Goal: Information Seeking & Learning: Learn about a topic

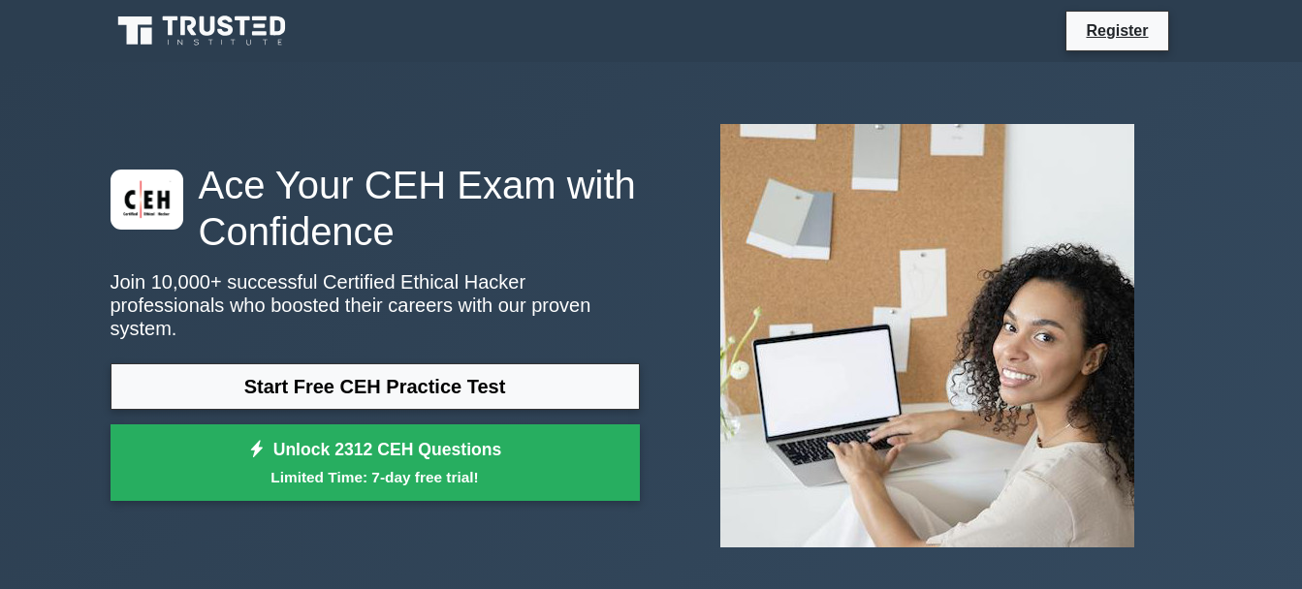
click at [415, 377] on link "Start Free CEH Practice Test" at bounding box center [375, 387] width 529 height 47
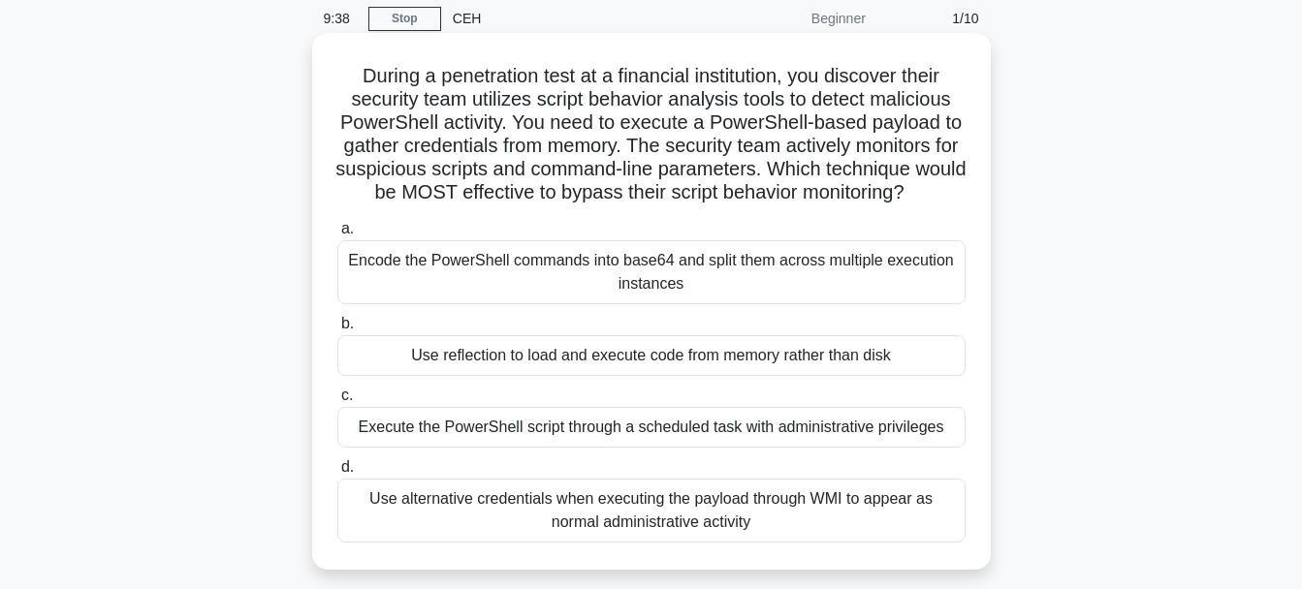
scroll to position [116, 0]
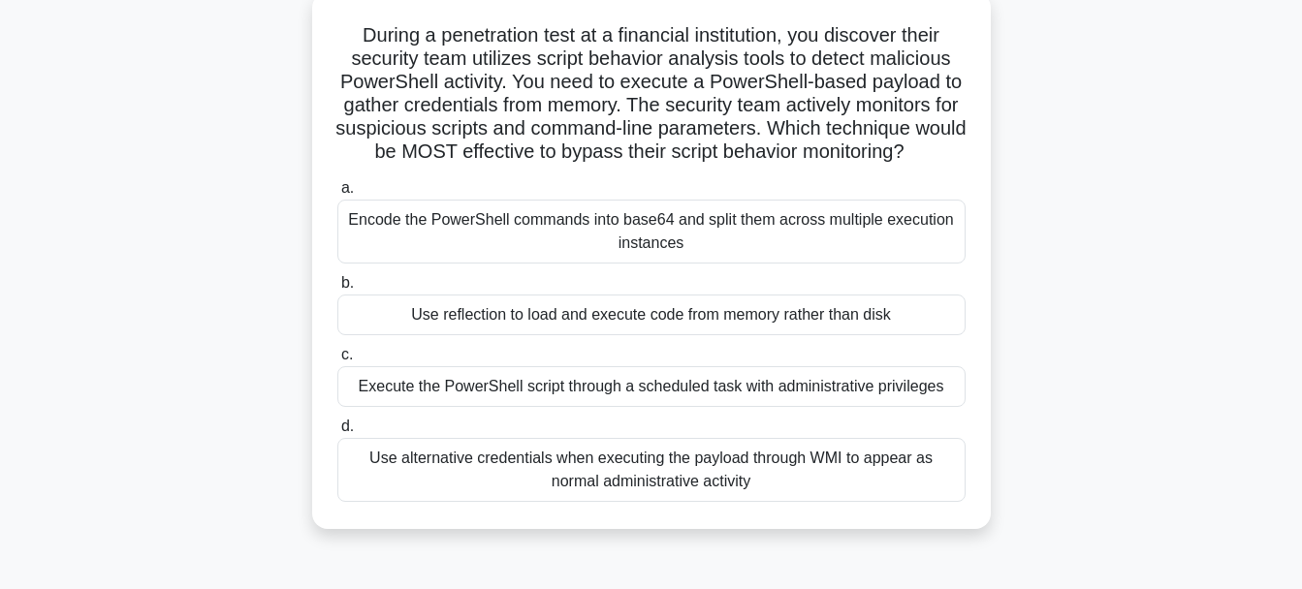
click at [616, 229] on div "Encode the PowerShell commands into base64 and split them across multiple execu…" at bounding box center [651, 232] width 628 height 64
click at [337, 195] on input "a. Encode the PowerShell commands into base64 and split them across multiple ex…" at bounding box center [337, 188] width 0 height 13
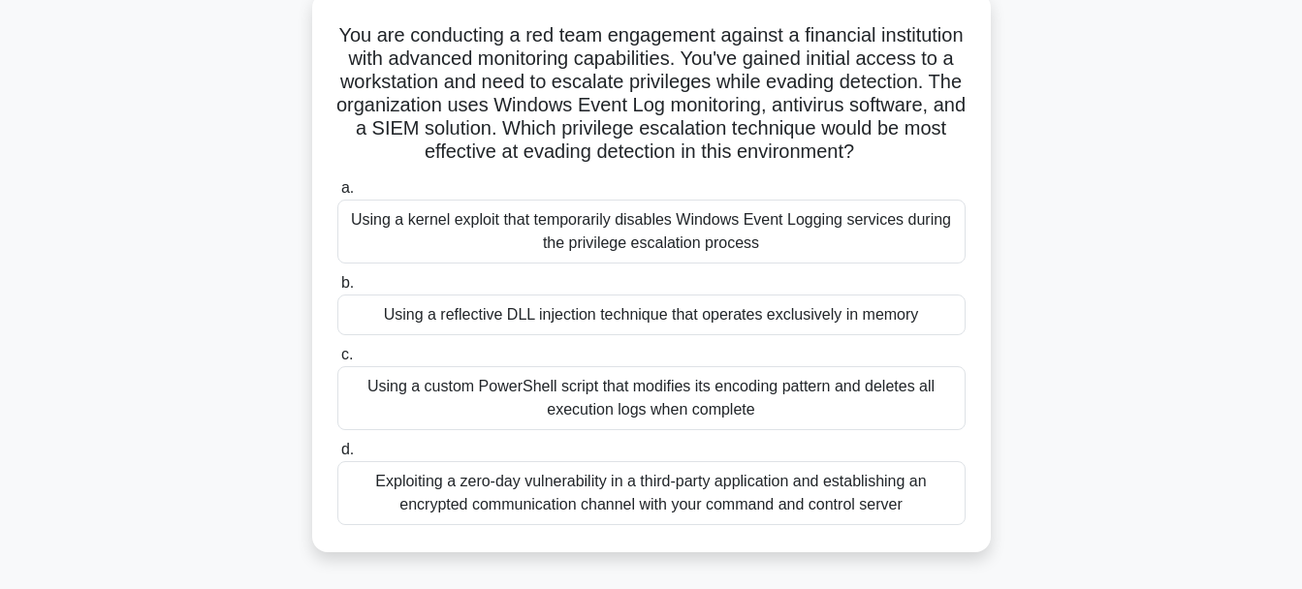
click at [455, 231] on div "Using a kernel exploit that temporarily disables Windows Event Logging services…" at bounding box center [651, 232] width 628 height 64
click at [337, 195] on input "a. Using a kernel exploit that temporarily disables Windows Event Logging servi…" at bounding box center [337, 188] width 0 height 13
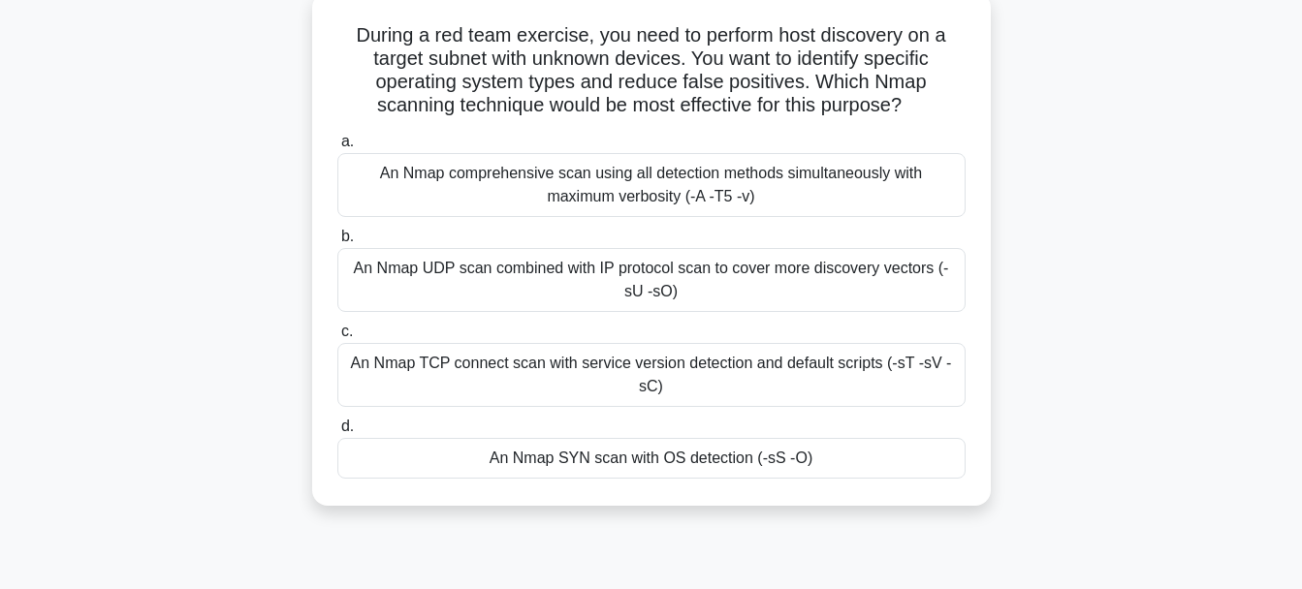
click at [725, 377] on div "An Nmap TCP connect scan with service version detection and default scripts (-s…" at bounding box center [651, 375] width 628 height 64
click at [337, 338] on input "c. An Nmap TCP connect scan with service version detection and default scripts …" at bounding box center [337, 332] width 0 height 13
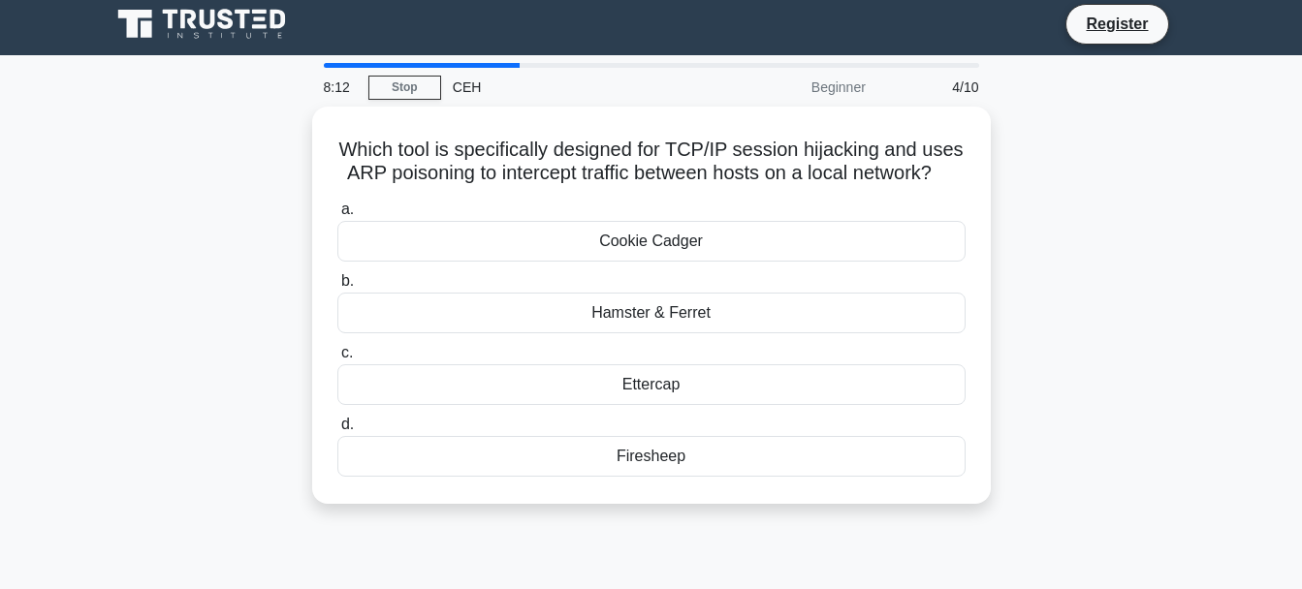
scroll to position [0, 0]
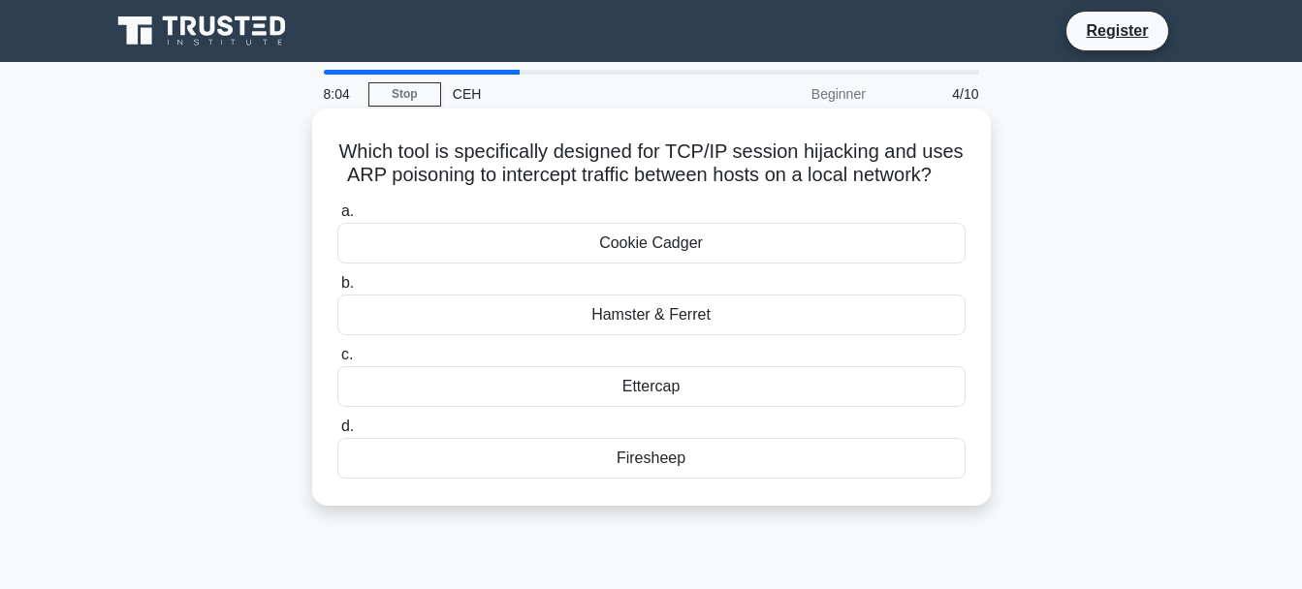
click at [618, 391] on div "Ettercap" at bounding box center [651, 386] width 628 height 41
click at [337, 362] on input "c. Ettercap" at bounding box center [337, 355] width 0 height 13
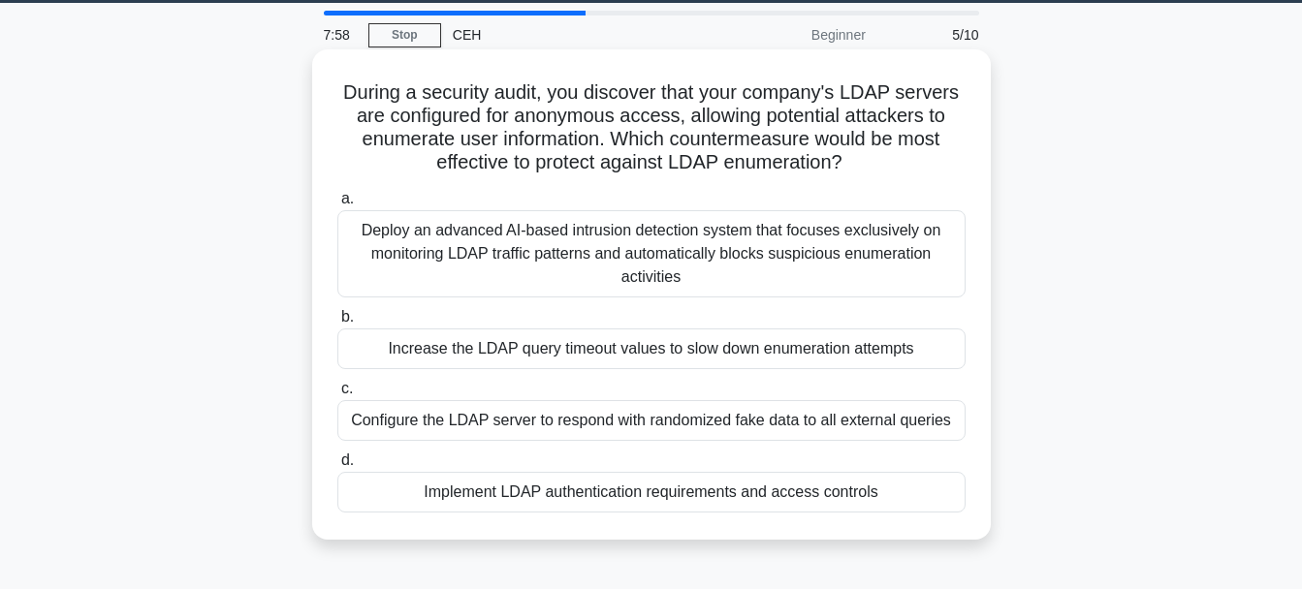
scroll to position [116, 0]
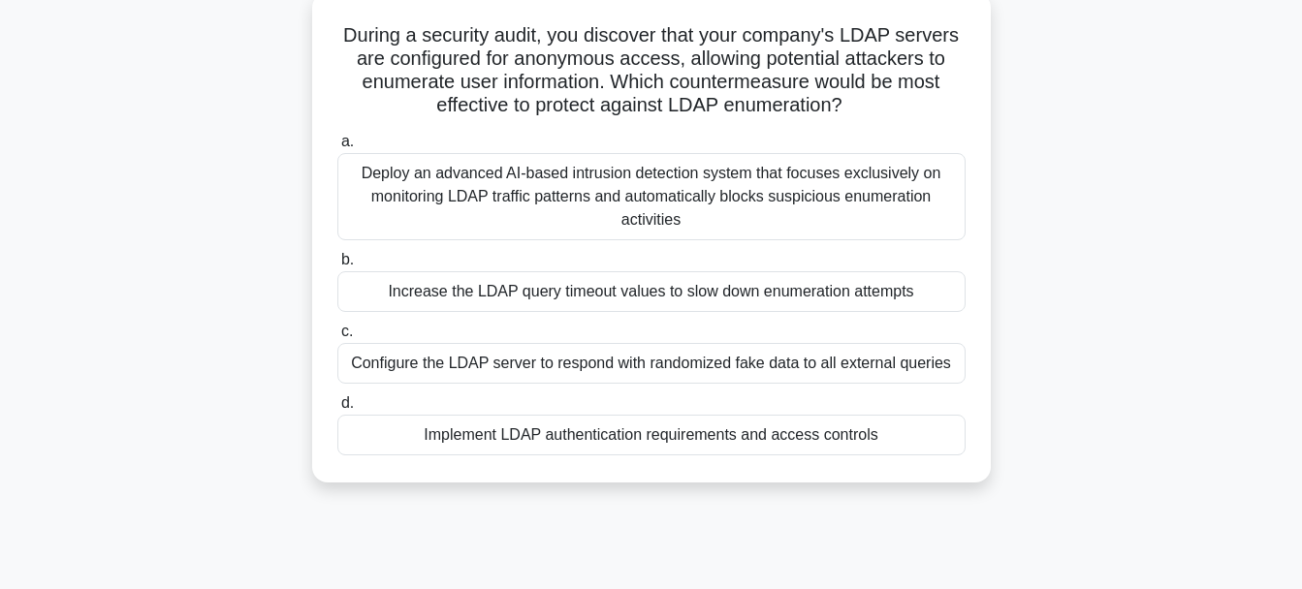
click at [788, 296] on div "Increase the LDAP query timeout values to slow down enumeration attempts" at bounding box center [651, 291] width 628 height 41
click at [337, 267] on input "b. Increase the LDAP query timeout values to slow down enumeration attempts" at bounding box center [337, 260] width 0 height 13
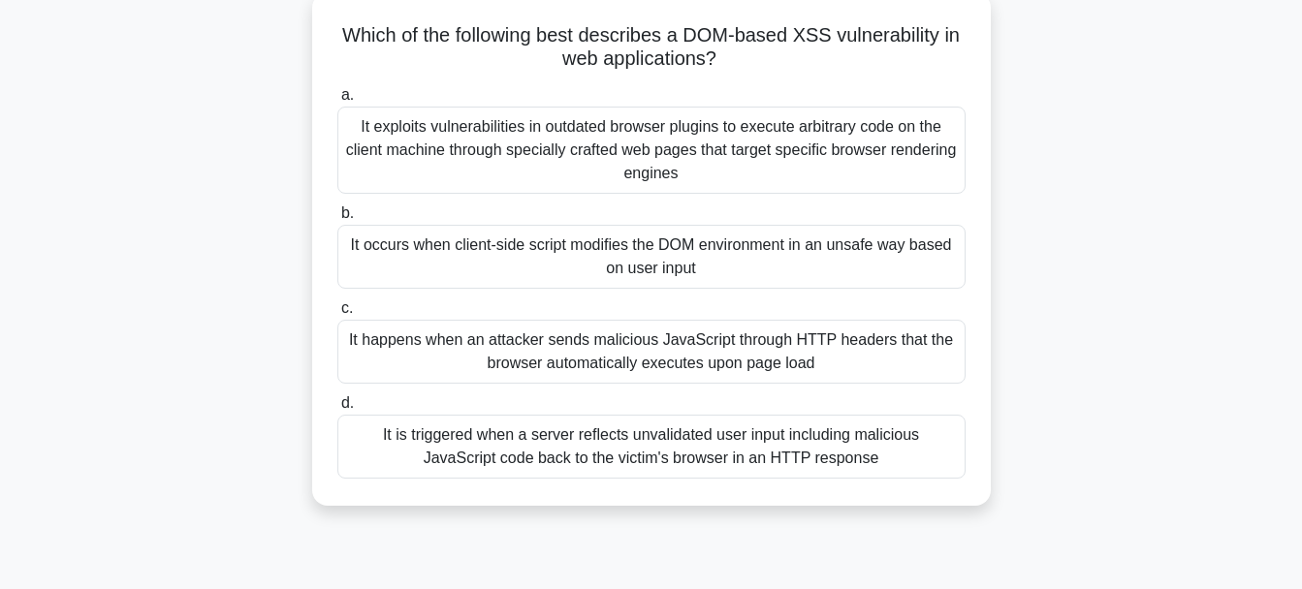
click at [711, 251] on div "It occurs when client-side script modifies the DOM environment in an unsafe way…" at bounding box center [651, 257] width 628 height 64
click at [337, 220] on input "b. It occurs when client-side script modifies the DOM environment in an unsafe …" at bounding box center [337, 213] width 0 height 13
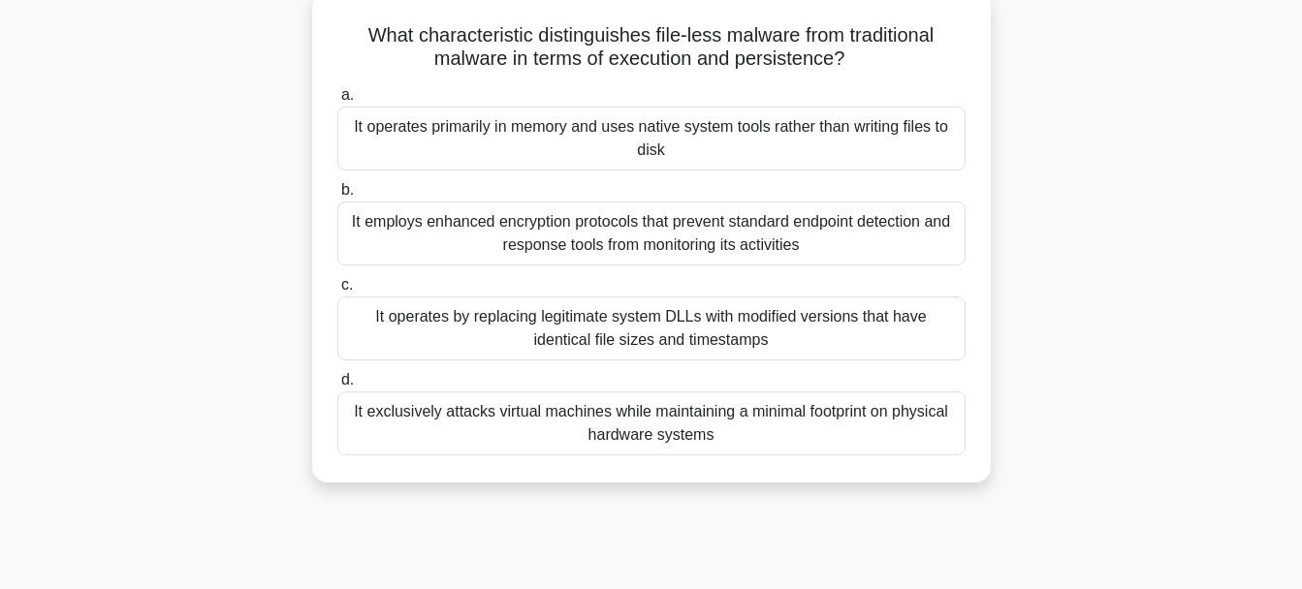
click at [639, 131] on div "It operates primarily in memory and uses native system tools rather than writin…" at bounding box center [651, 139] width 628 height 64
click at [337, 102] on input "a. It operates primarily in memory and uses native system tools rather than wri…" at bounding box center [337, 95] width 0 height 13
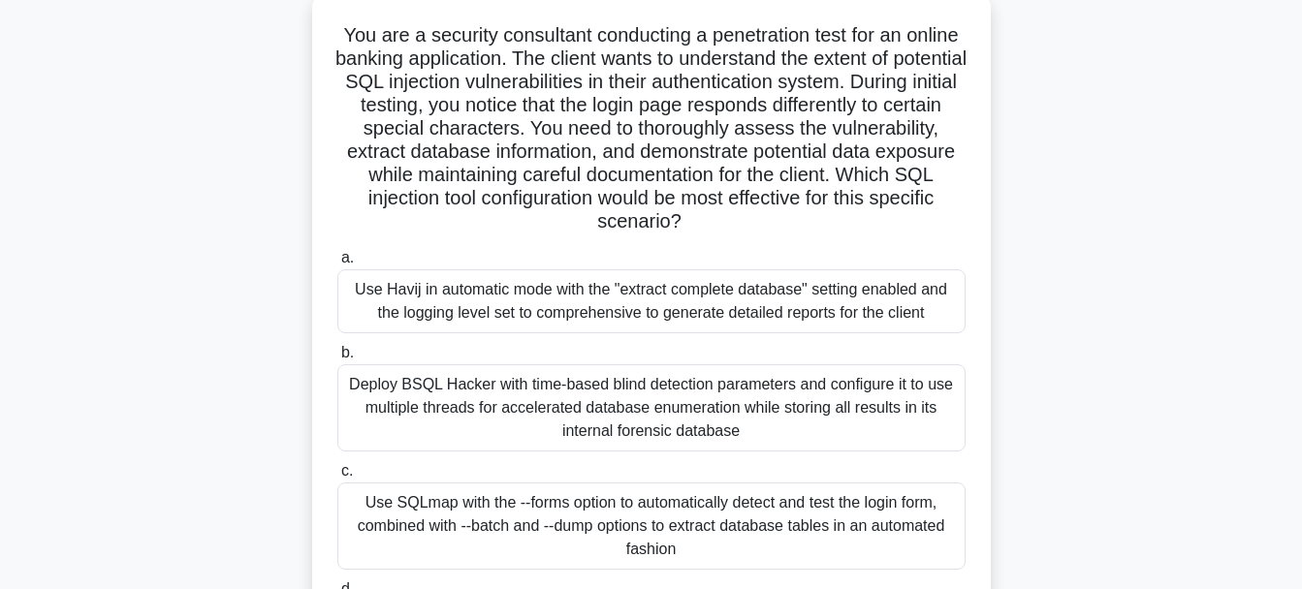
scroll to position [233, 0]
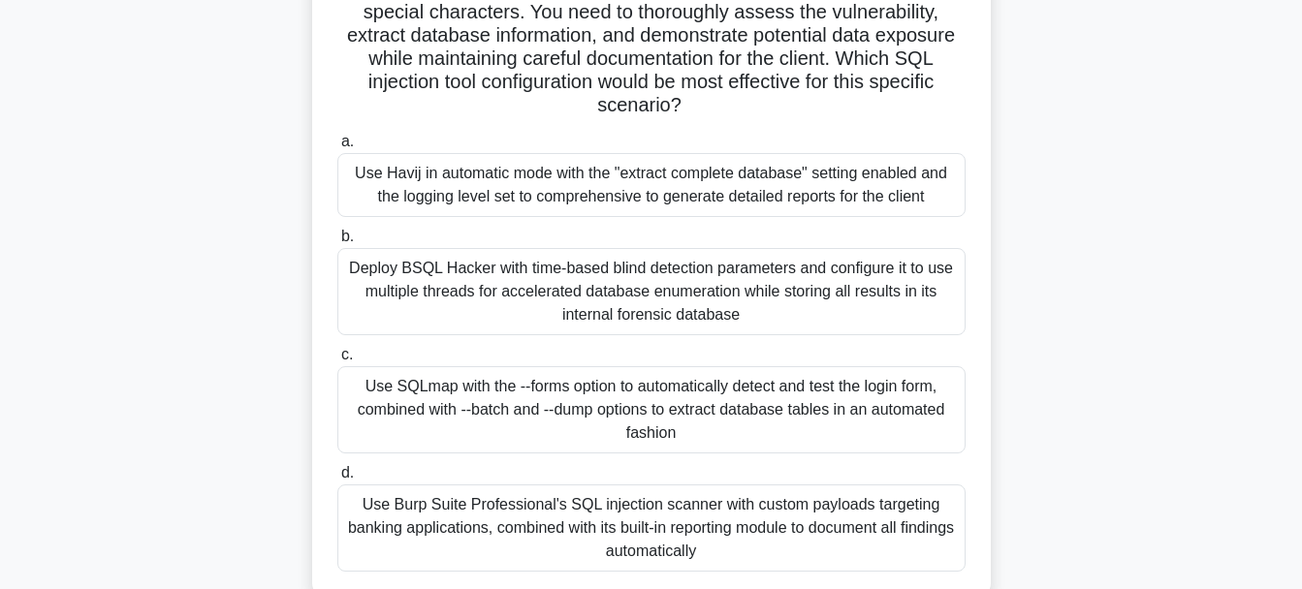
click at [494, 402] on div "Use SQLmap with the --forms option to automatically detect and test the login f…" at bounding box center [651, 409] width 628 height 87
click at [337, 362] on input "c. Use SQLmap with the --forms option to automatically detect and test the logi…" at bounding box center [337, 355] width 0 height 13
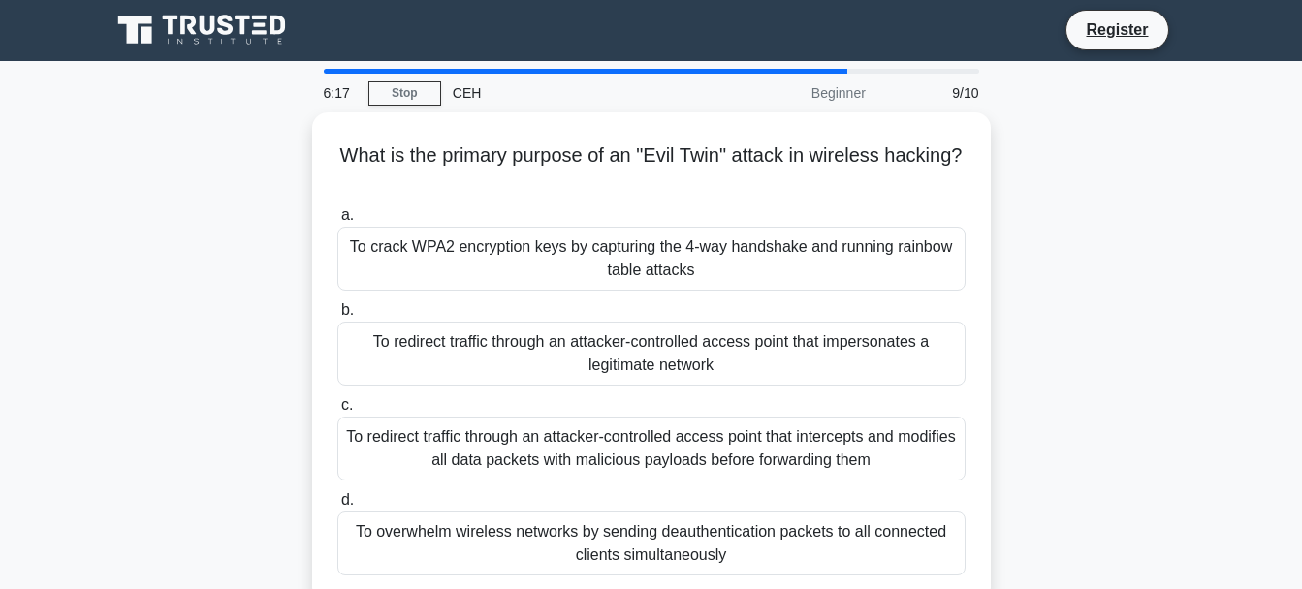
scroll to position [0, 0]
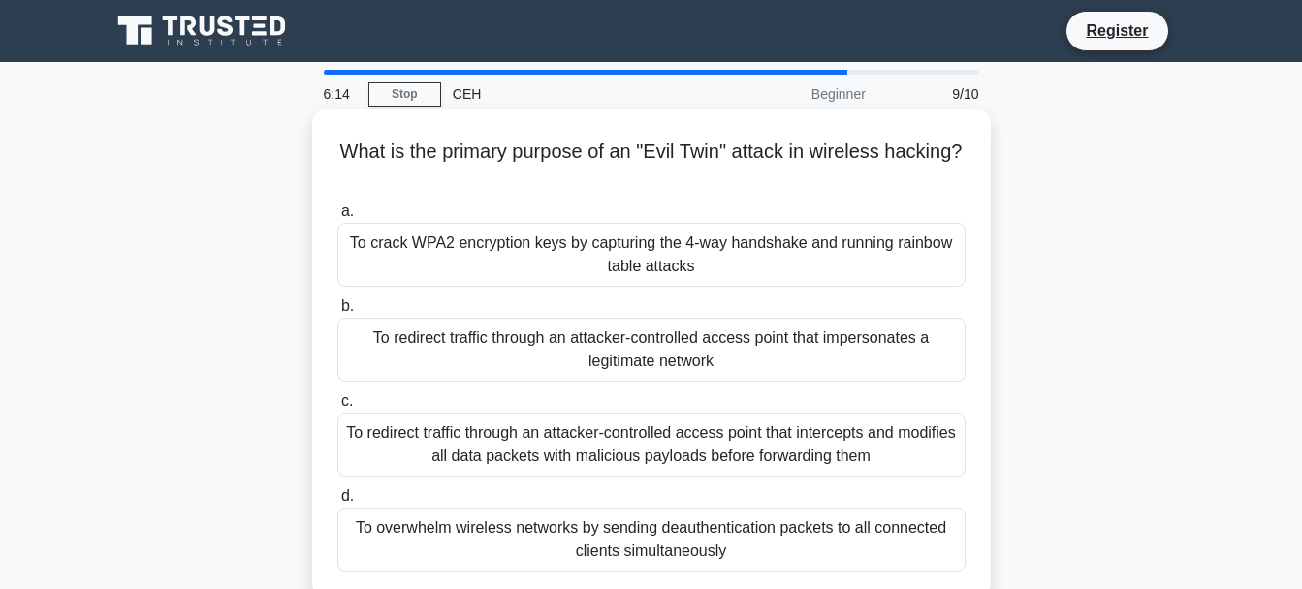
click at [486, 244] on div "To crack WPA2 encryption keys by capturing the 4-way handshake and running rain…" at bounding box center [651, 255] width 628 height 64
click at [337, 218] on input "a. To crack WPA2 encryption keys by capturing the 4-way handshake and running r…" at bounding box center [337, 212] width 0 height 13
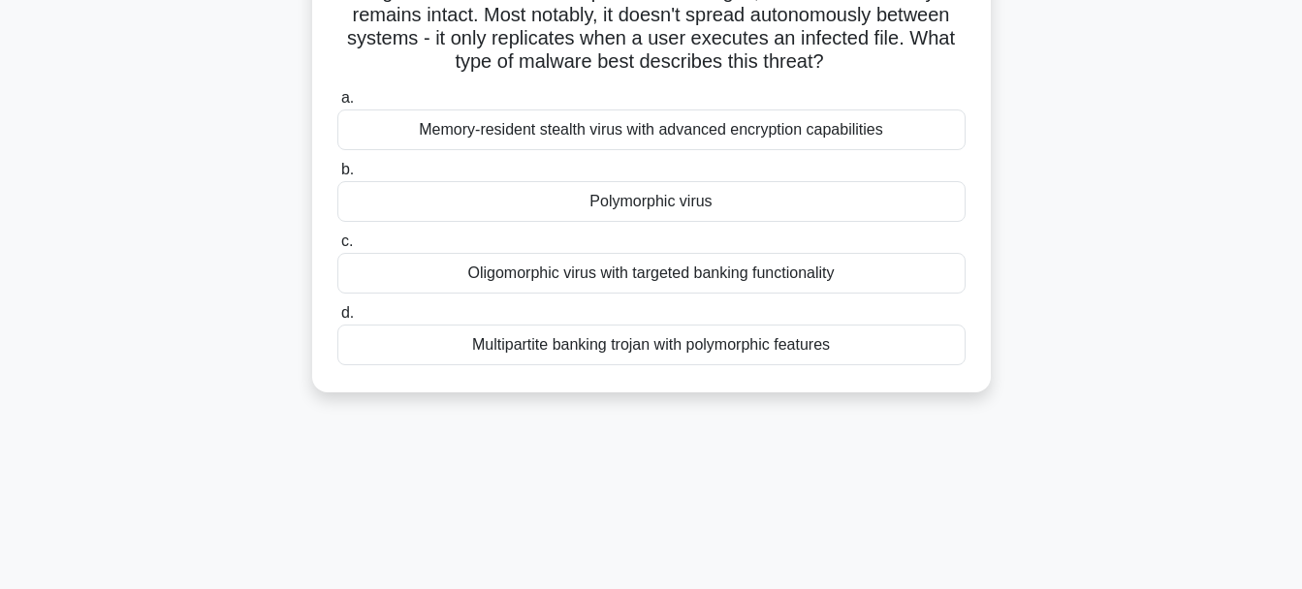
scroll to position [349, 0]
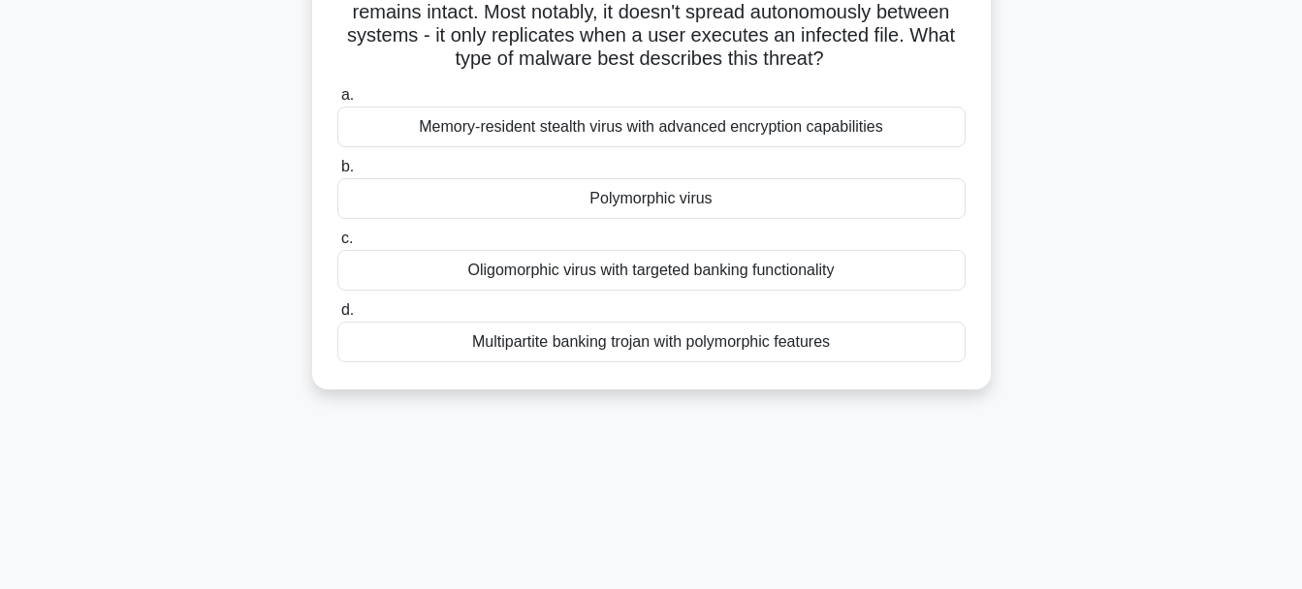
click at [612, 342] on div "Multipartite banking trojan with polymorphic features" at bounding box center [651, 342] width 628 height 41
click at [337, 317] on input "d. Multipartite banking trojan with polymorphic features" at bounding box center [337, 310] width 0 height 13
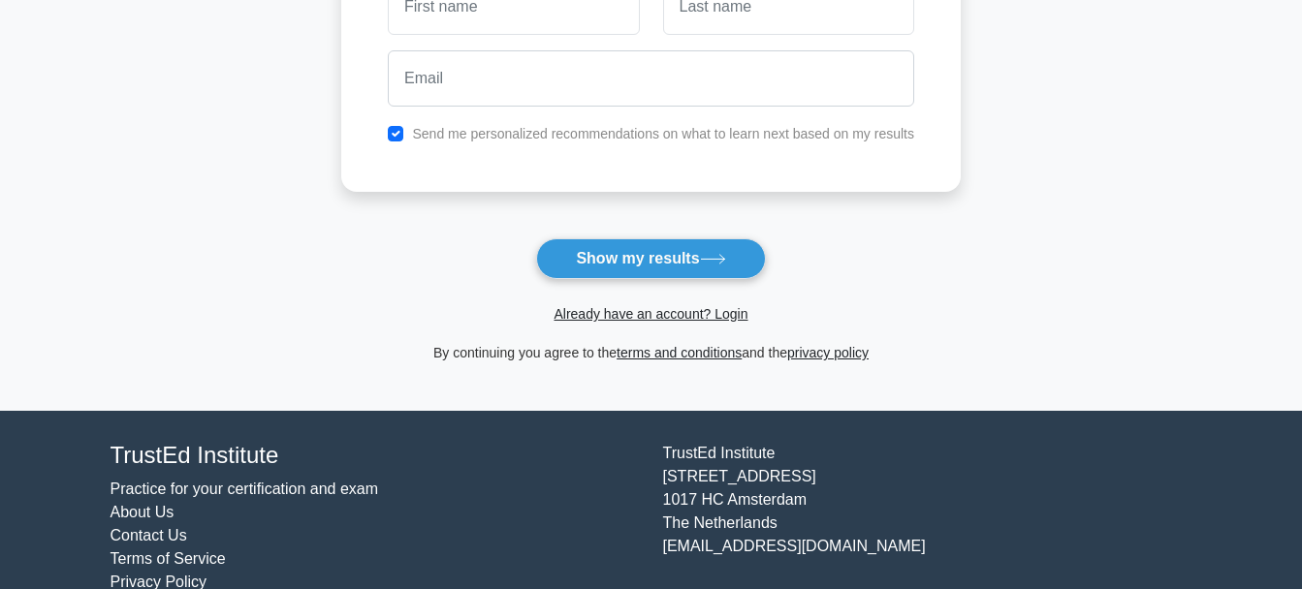
scroll to position [233, 0]
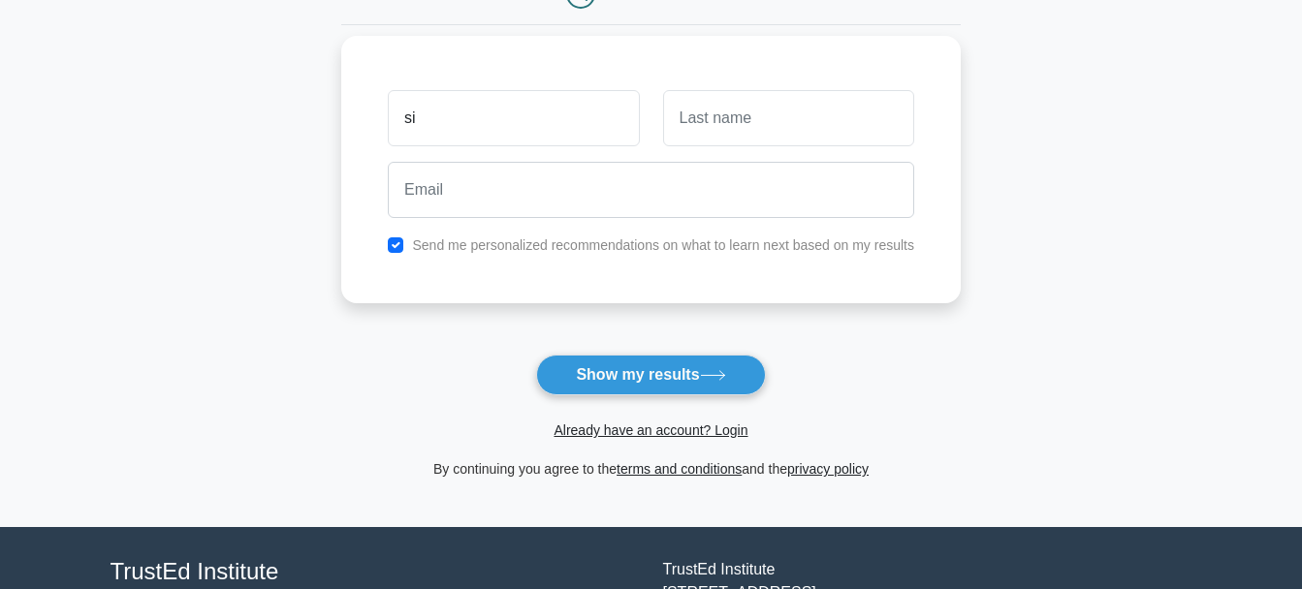
type input "[PERSON_NAME]"
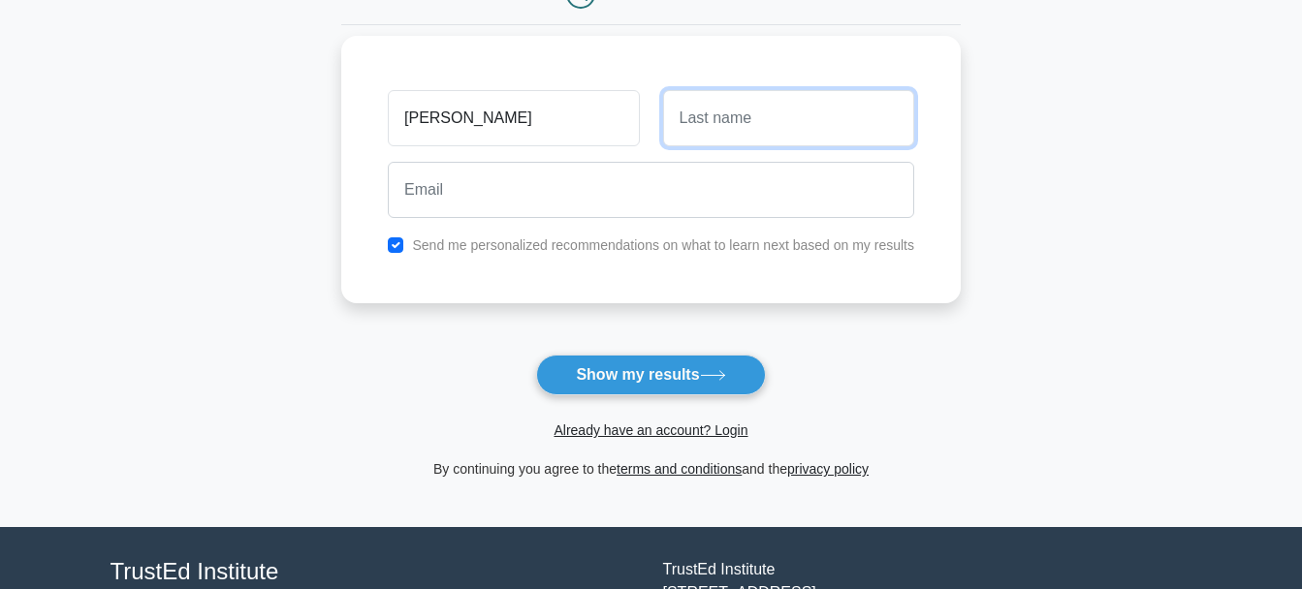
click at [711, 110] on input "text" at bounding box center [788, 118] width 251 height 56
type input "K"
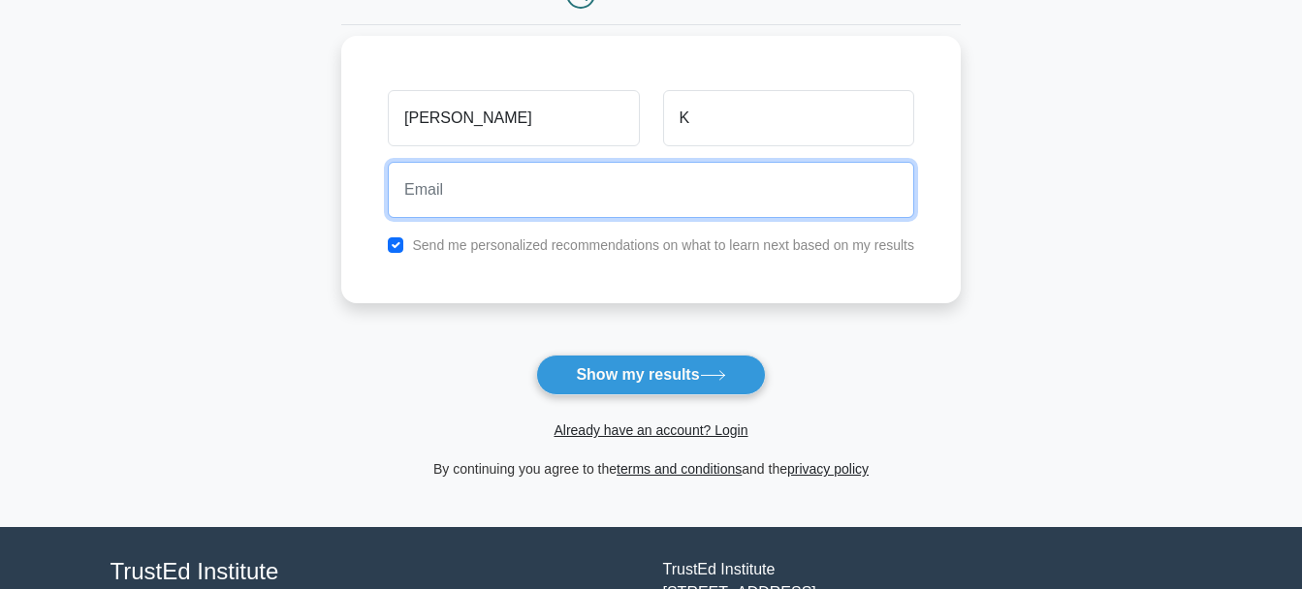
click at [469, 194] on input "email" at bounding box center [651, 190] width 526 height 56
type input "siva18654@gmail.com"
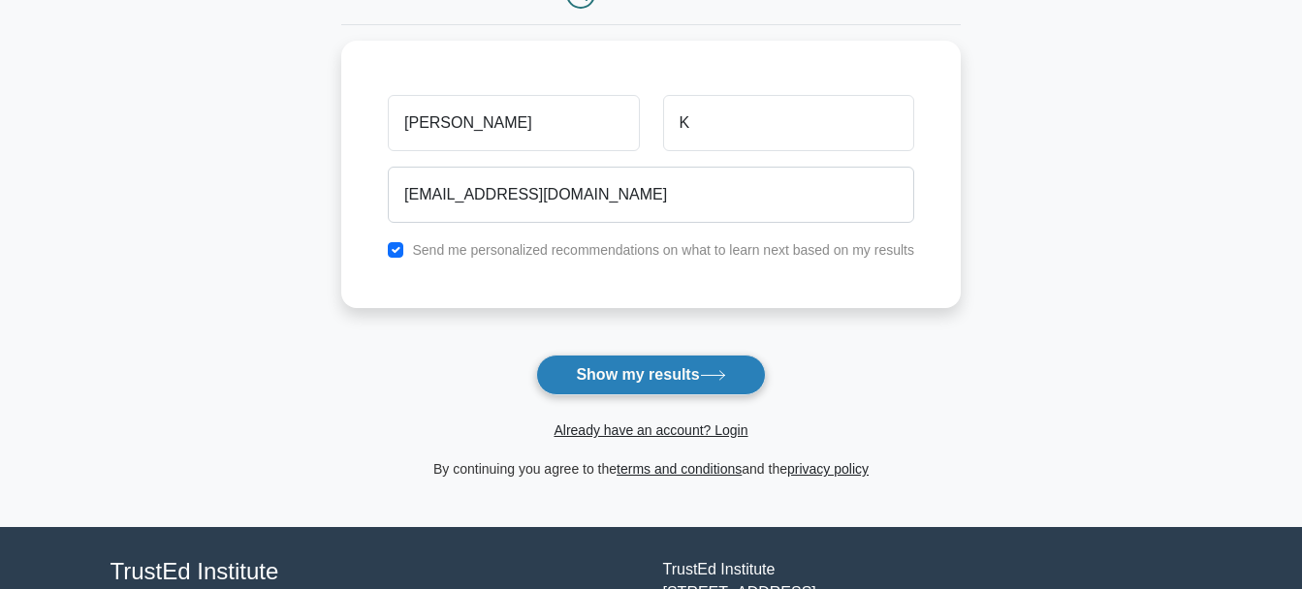
click at [593, 372] on button "Show my results" at bounding box center [650, 375] width 229 height 41
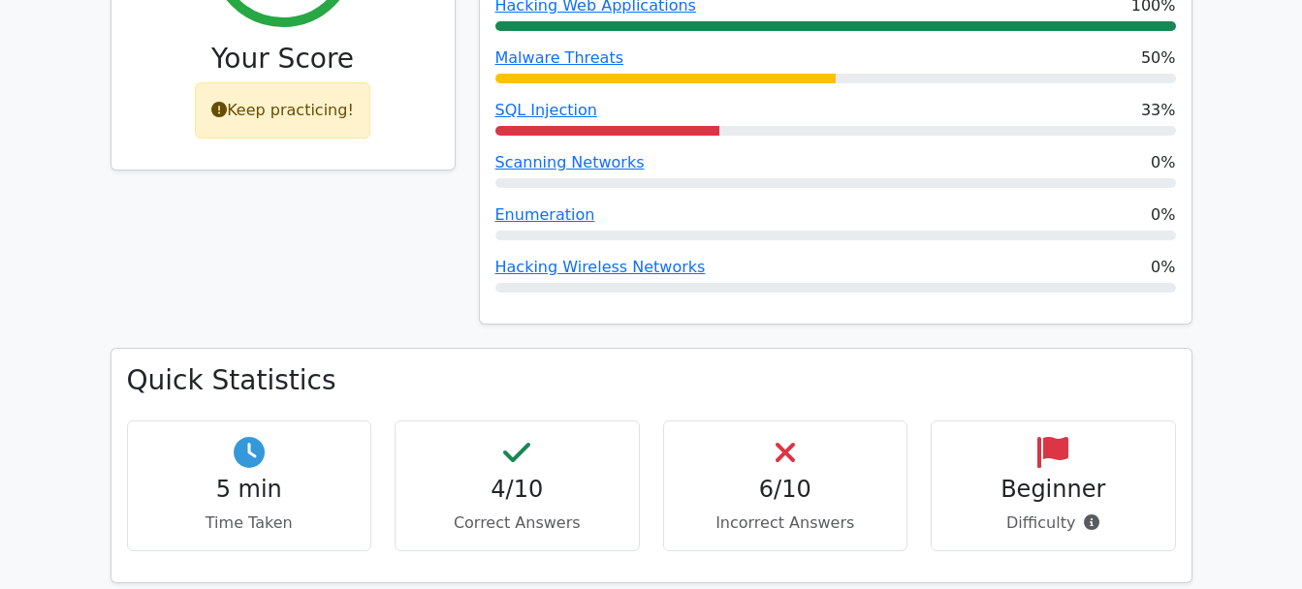
scroll to position [1047, 0]
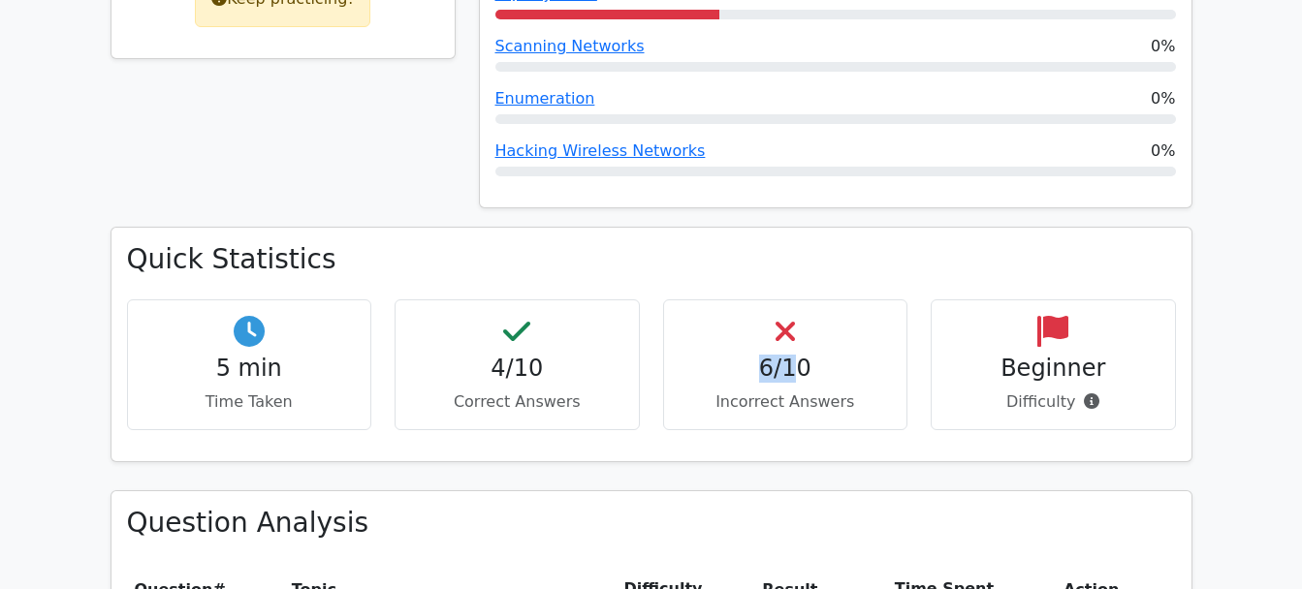
drag, startPoint x: 746, startPoint y: 296, endPoint x: 815, endPoint y: 296, distance: 69.8
click at [796, 355] on h4 "6/10" at bounding box center [786, 369] width 212 height 28
click at [815, 355] on h4 "6/10" at bounding box center [786, 369] width 212 height 28
drag, startPoint x: 815, startPoint y: 296, endPoint x: 718, endPoint y: 296, distance: 97.0
click at [718, 355] on h4 "6/10" at bounding box center [786, 369] width 212 height 28
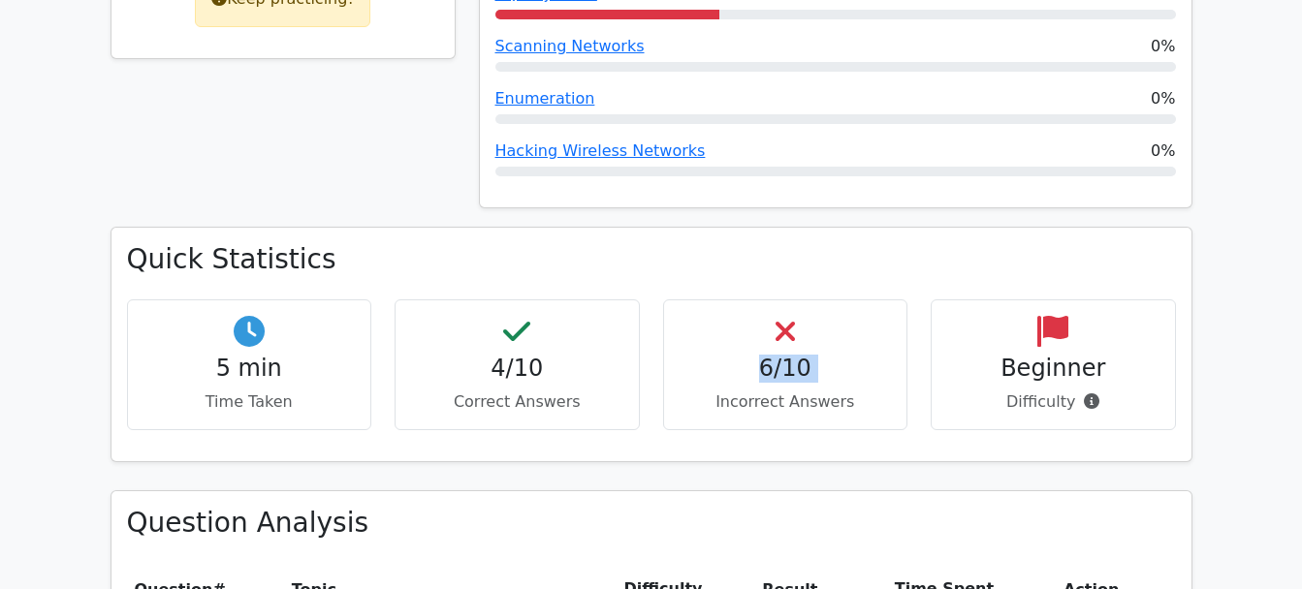
click at [718, 355] on h4 "6/10" at bounding box center [786, 369] width 212 height 28
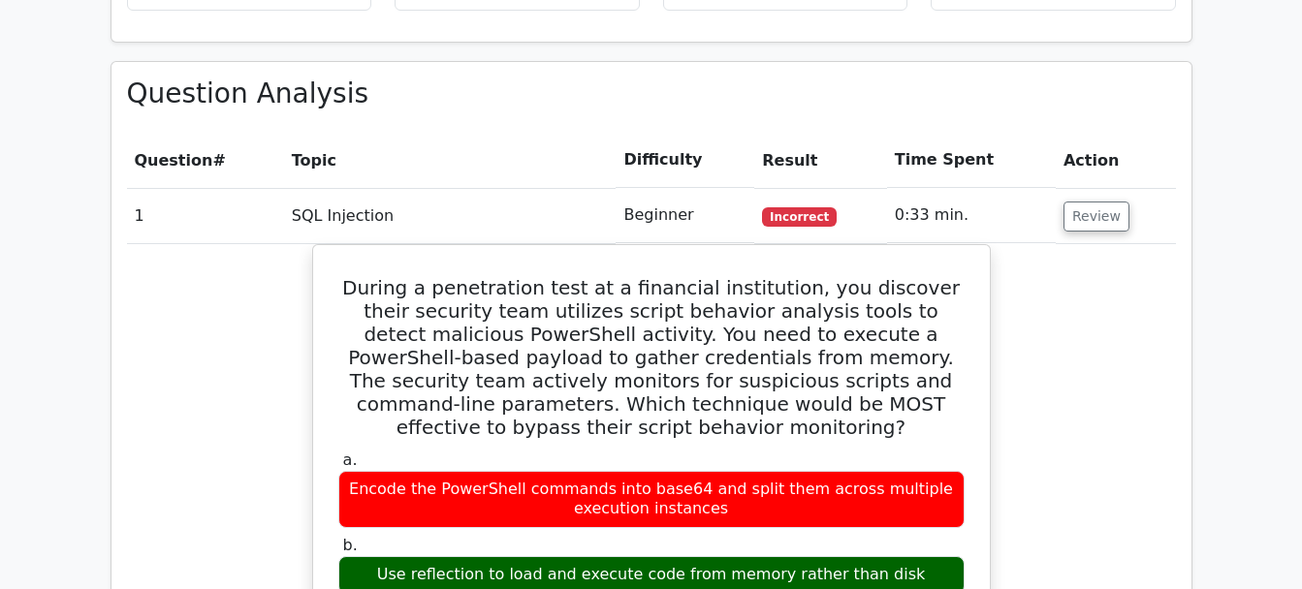
scroll to position [1512, 0]
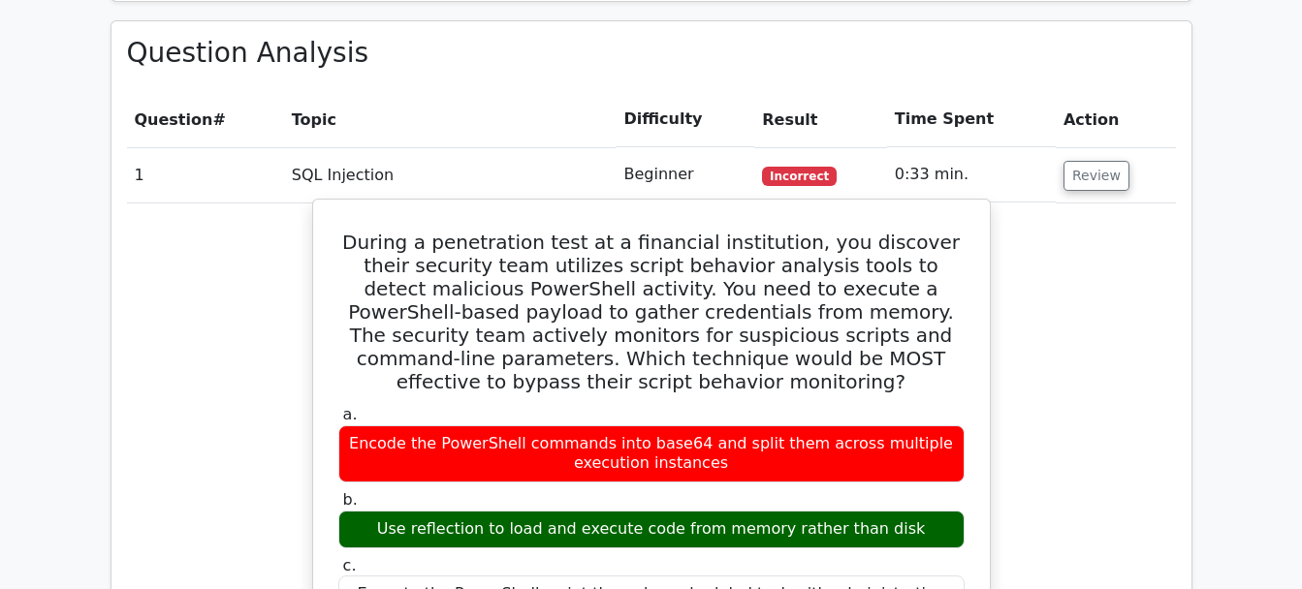
click at [742, 231] on h5 "During a penetration test at a financial institution, you discover their securi…" at bounding box center [651, 312] width 630 height 163
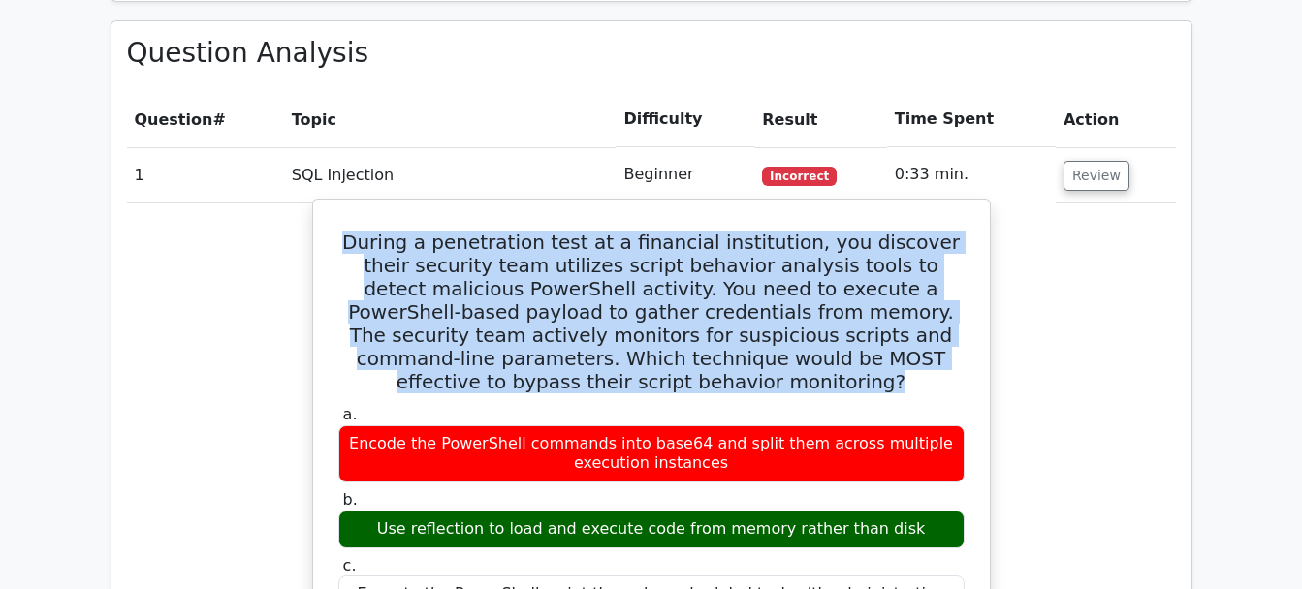
click at [742, 231] on h5 "During a penetration test at a financial institution, you discover their securi…" at bounding box center [651, 312] width 630 height 163
click at [719, 231] on h5 "During a penetration test at a financial institution, you discover their securi…" at bounding box center [651, 312] width 630 height 163
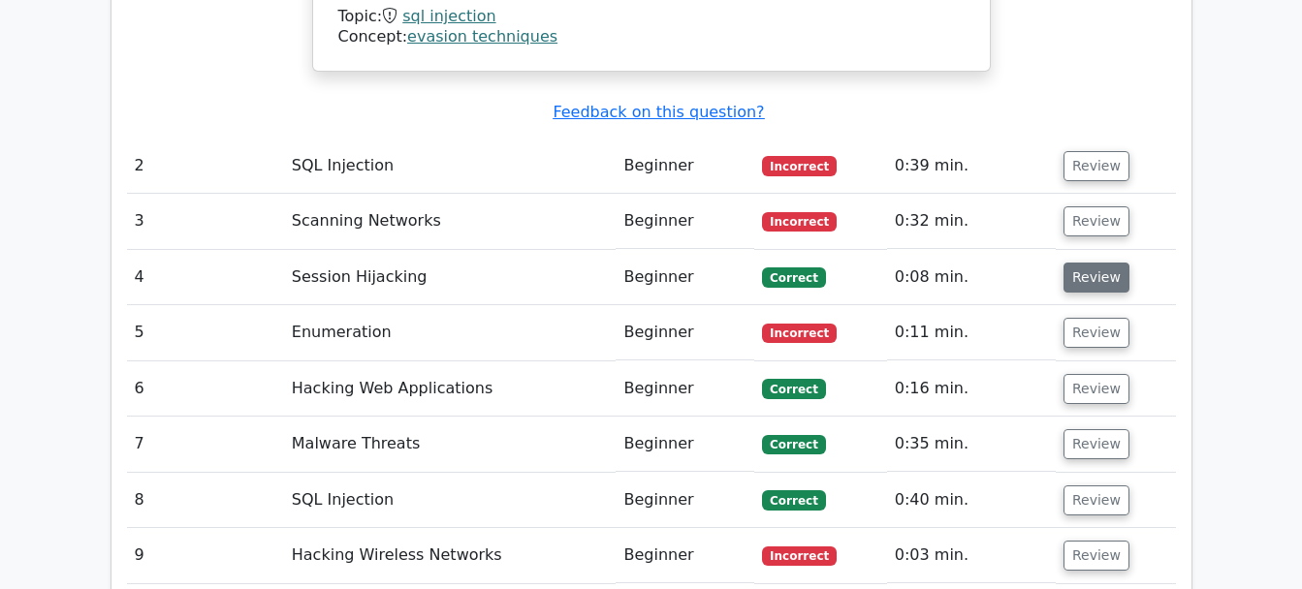
scroll to position [2909, 0]
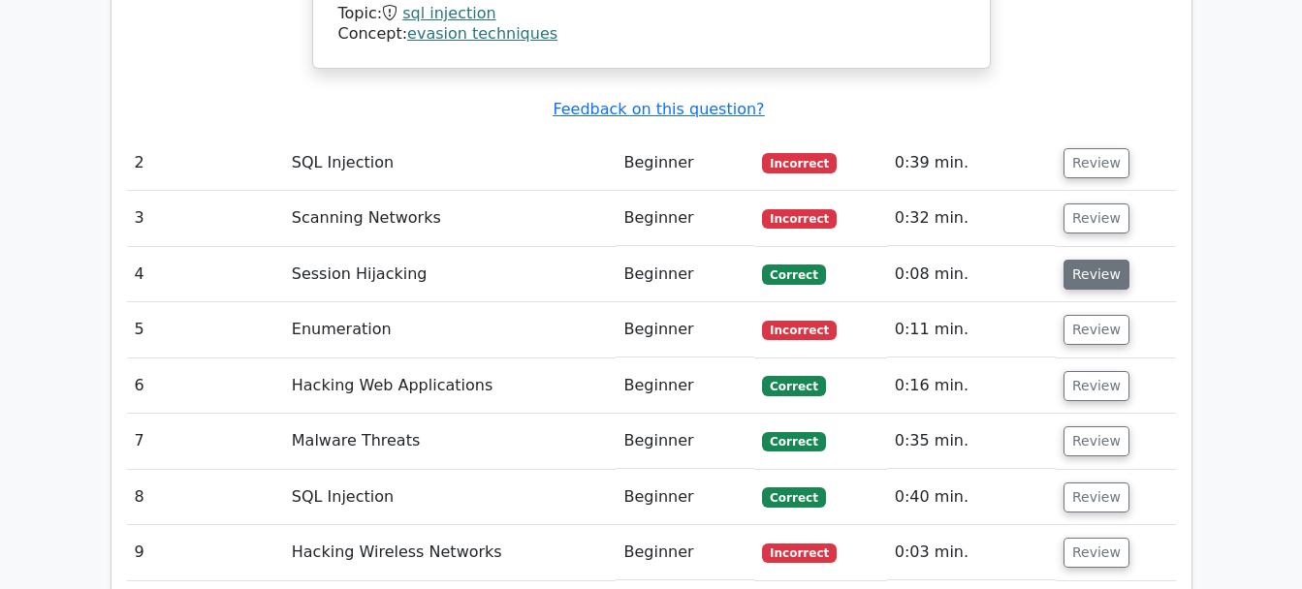
click at [1088, 260] on button "Review" at bounding box center [1097, 275] width 66 height 30
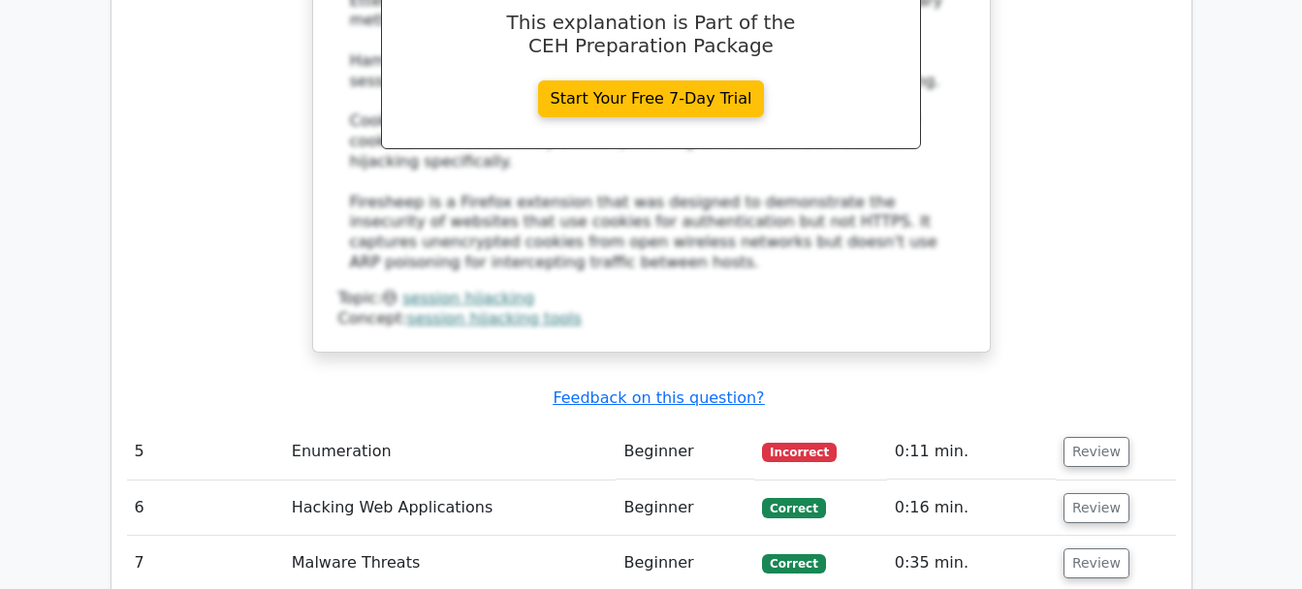
scroll to position [3839, 0]
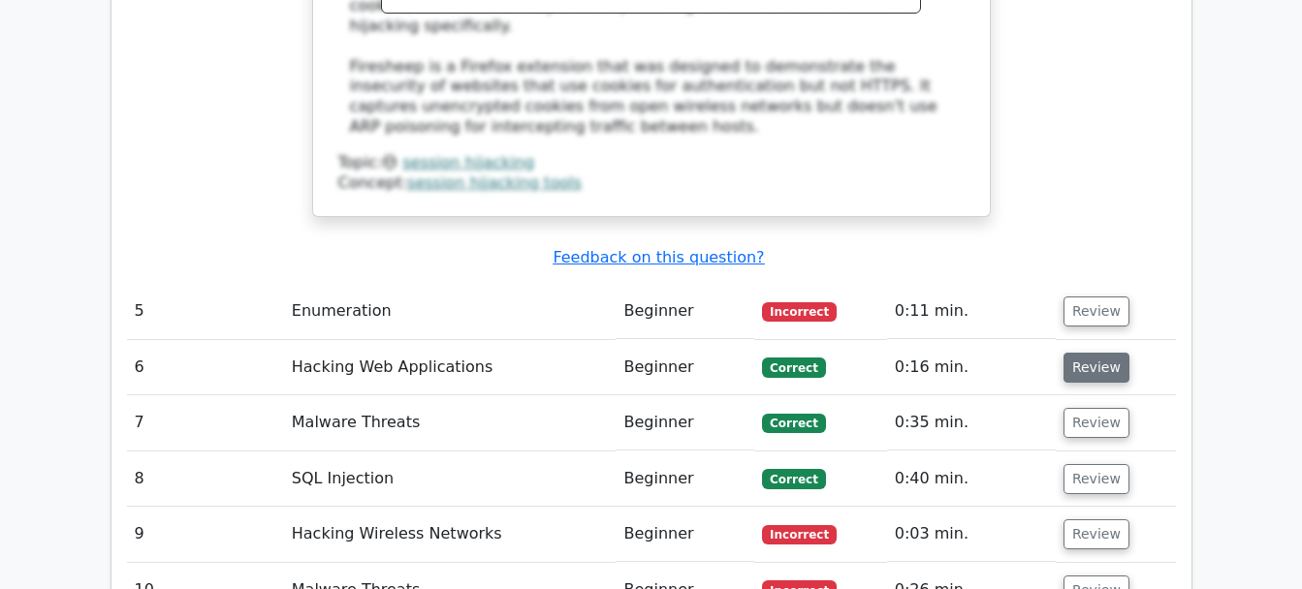
click at [1069, 353] on button "Review" at bounding box center [1097, 368] width 66 height 30
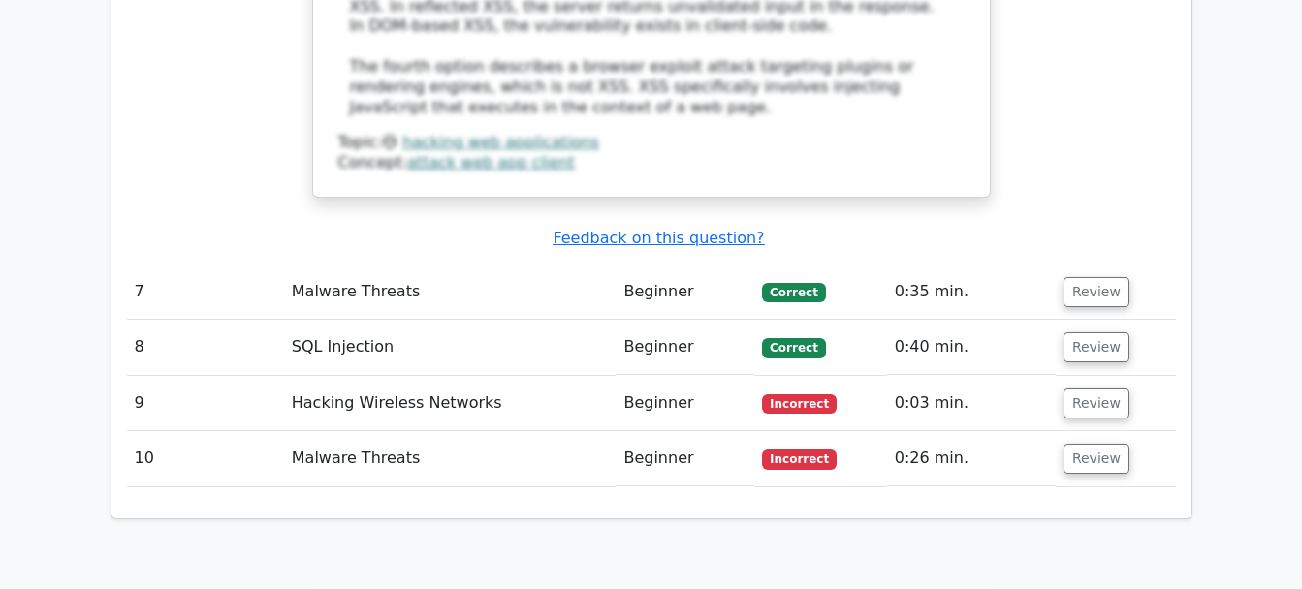
scroll to position [5003, 0]
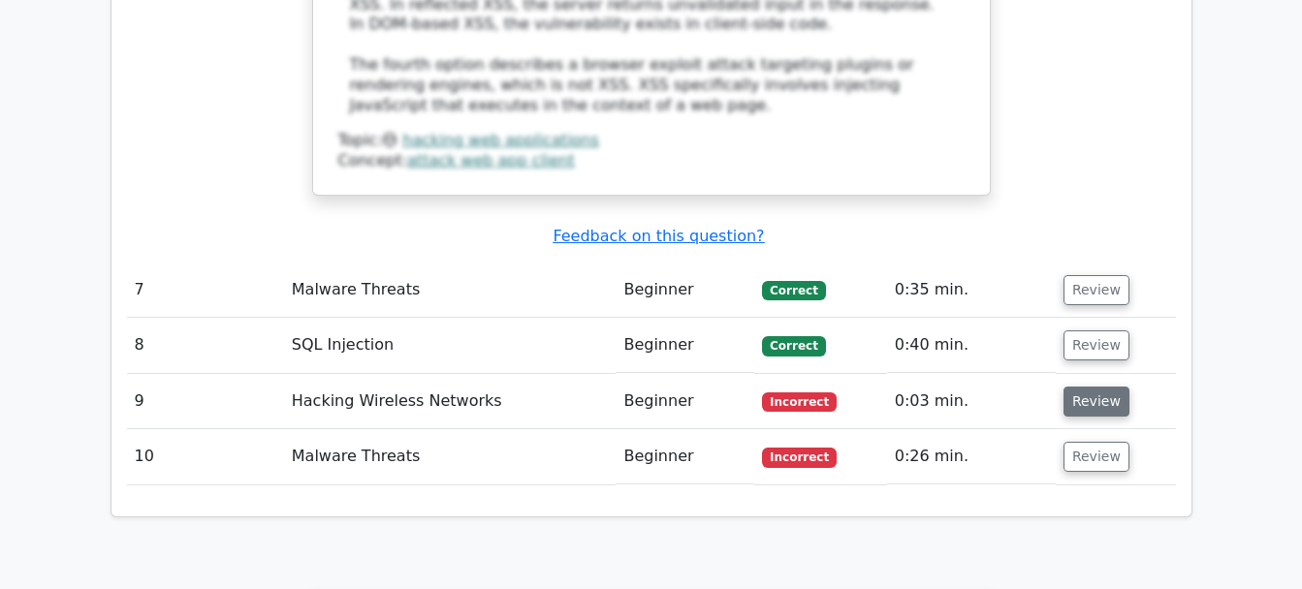
click at [1090, 387] on button "Review" at bounding box center [1097, 402] width 66 height 30
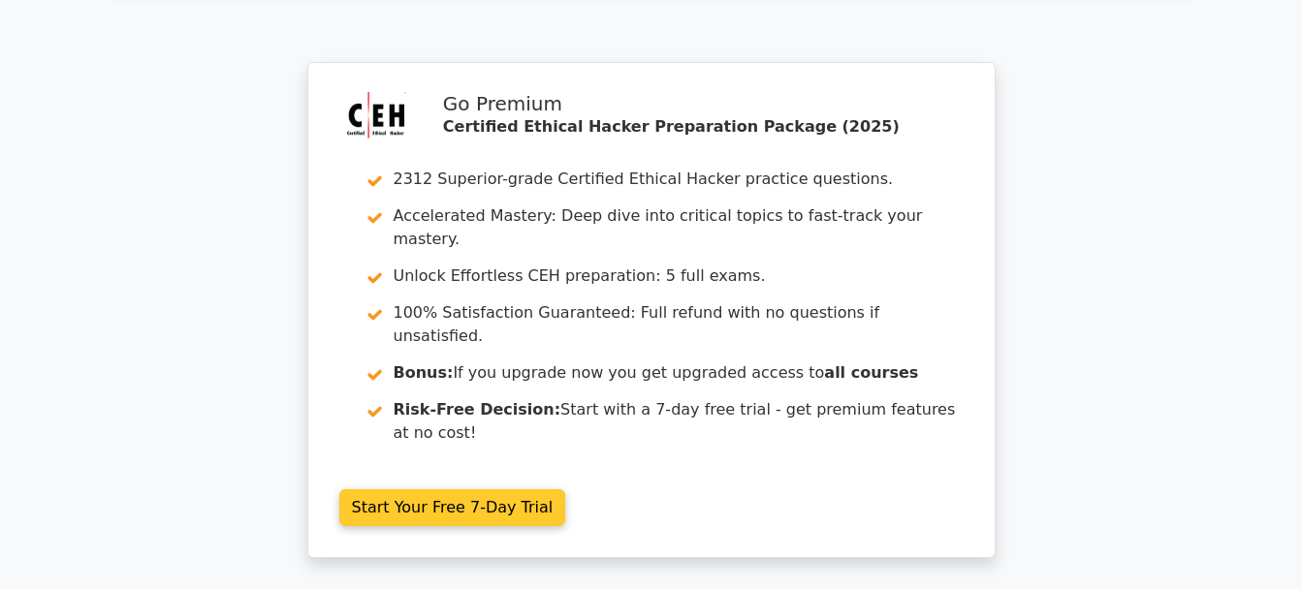
scroll to position [6680, 0]
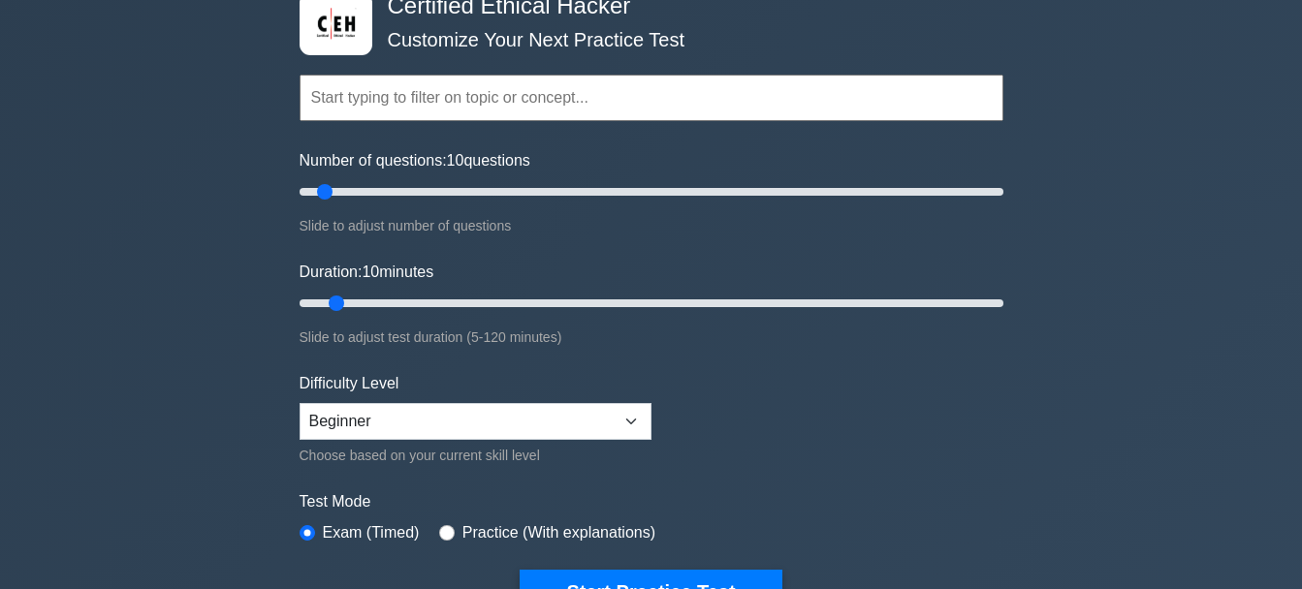
scroll to position [465, 0]
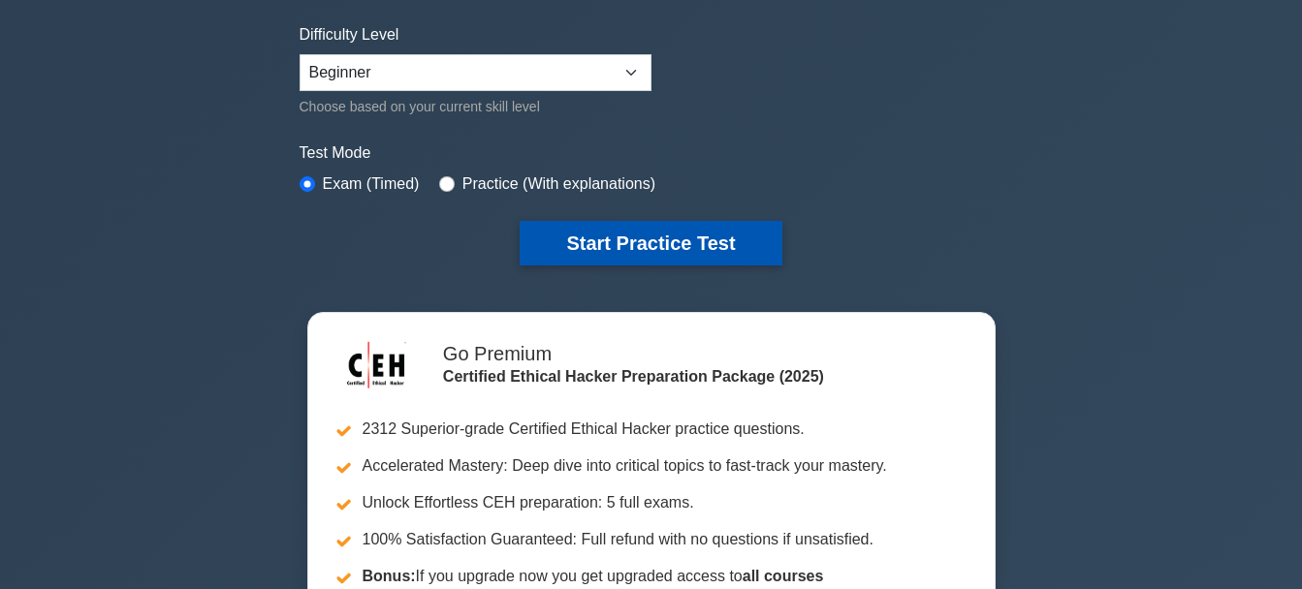
click at [663, 258] on button "Start Practice Test" at bounding box center [651, 243] width 262 height 45
